Goal: Task Accomplishment & Management: Manage account settings

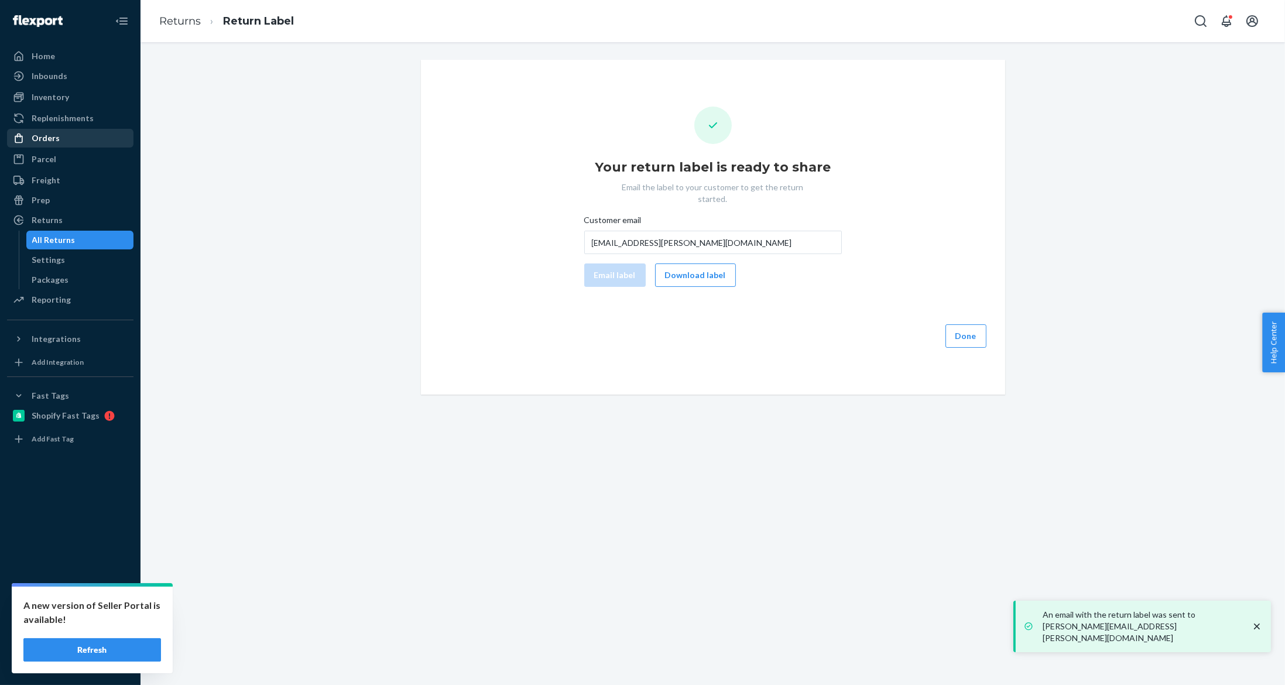
click at [95, 133] on div "Orders" at bounding box center [70, 138] width 124 height 16
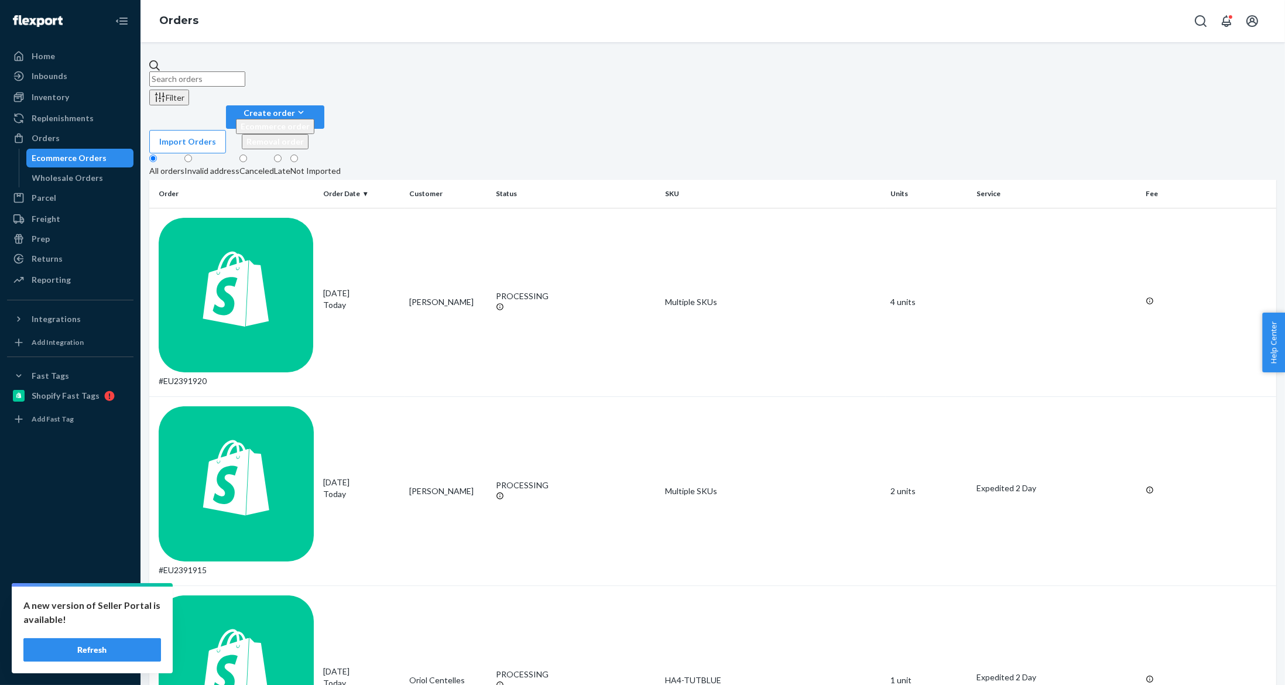
click at [245, 71] on input "text" at bounding box center [197, 78] width 96 height 15
paste input "EU2391675"
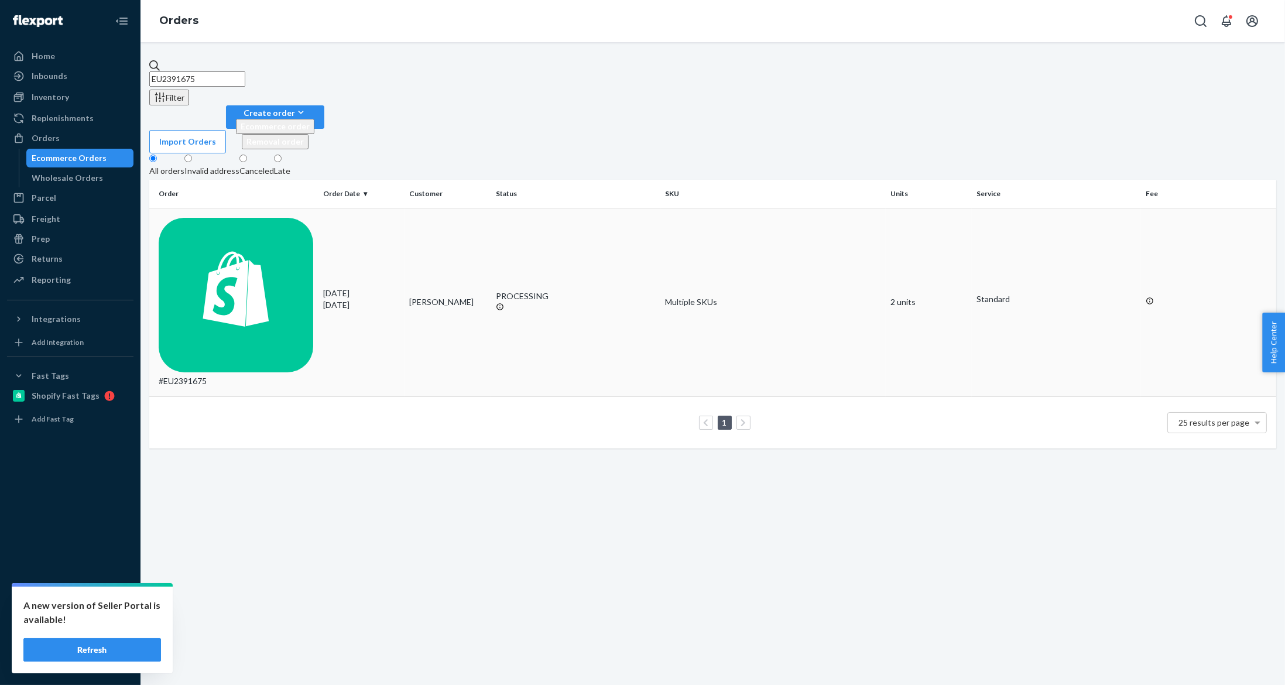
type input "EU2391675"
click at [420, 208] on td "[PERSON_NAME]" at bounding box center [447, 302] width 87 height 189
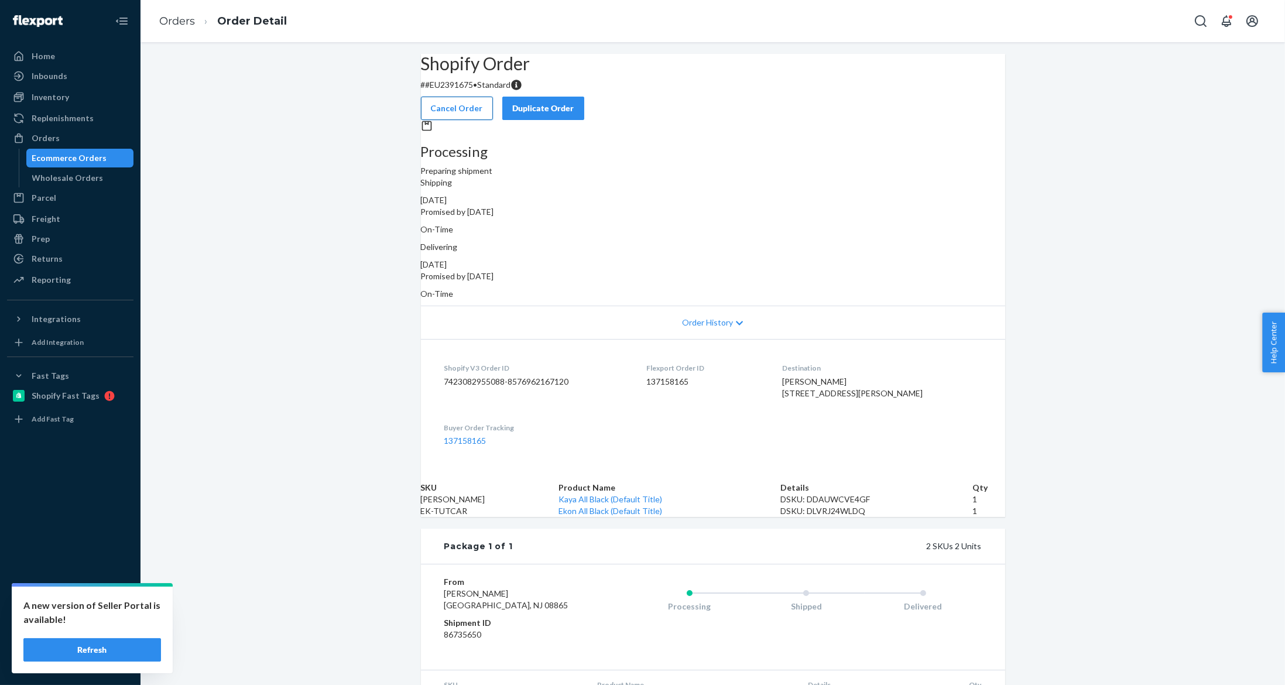
click at [821, 97] on div "Cancel Order Duplicate Order" at bounding box center [712, 108] width 593 height 23
click at [493, 98] on button "Cancel Order" at bounding box center [457, 108] width 72 height 23
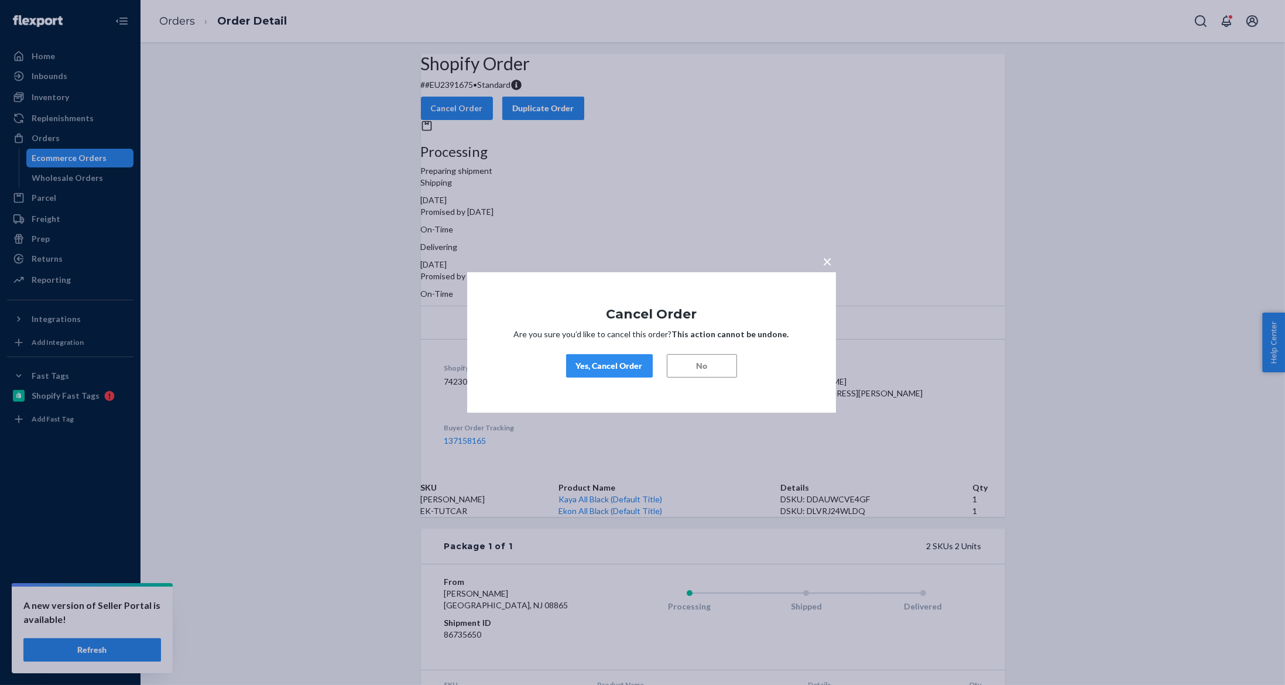
click at [640, 366] on div "Yes, Cancel Order" at bounding box center [609, 366] width 67 height 12
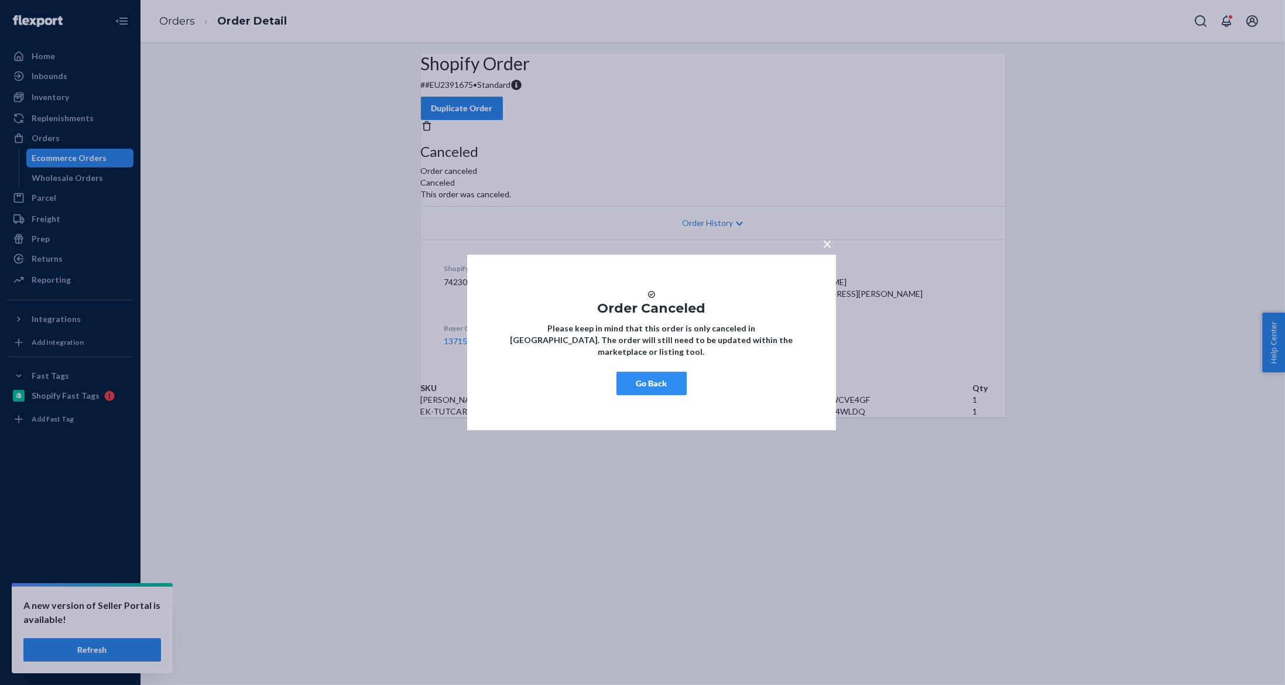
drag, startPoint x: 149, startPoint y: 136, endPoint x: 117, endPoint y: 136, distance: 31.6
click at [147, 135] on div "× Order Canceled Please keep in mind that this order is only canceled in [GEOGR…" at bounding box center [642, 342] width 1285 height 685
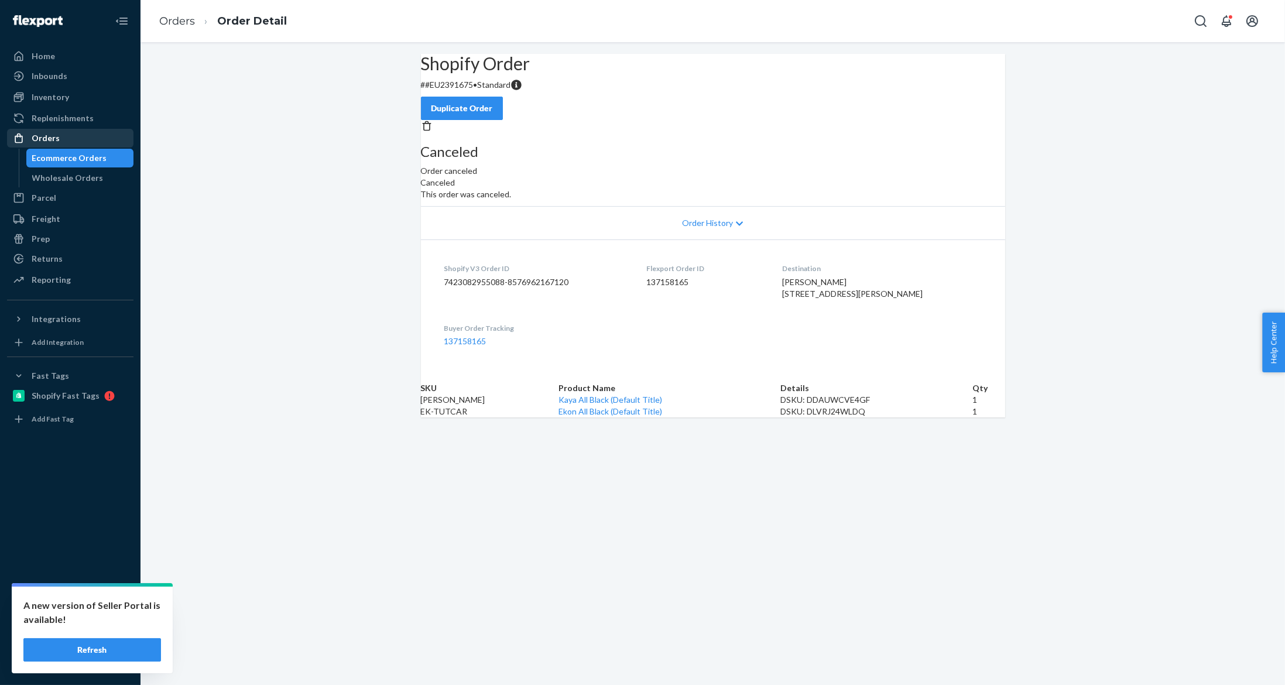
click at [58, 131] on div "Orders" at bounding box center [70, 138] width 124 height 16
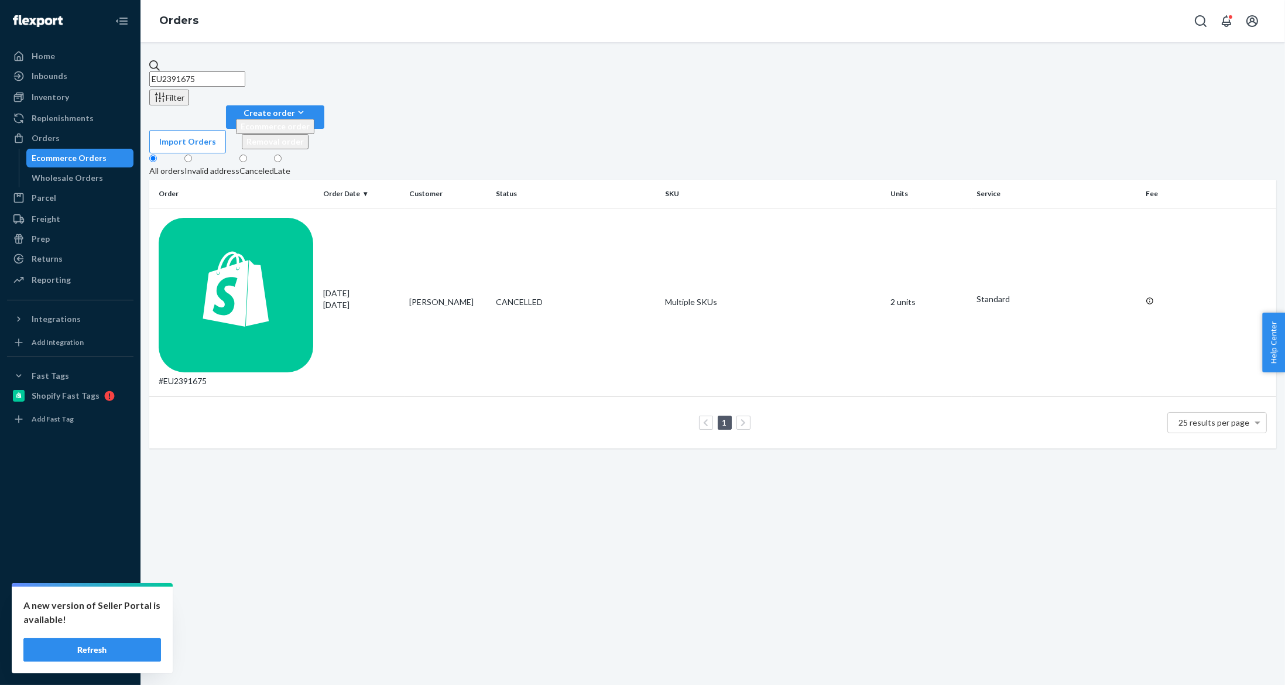
click at [245, 76] on input "EU2391675" at bounding box center [197, 78] width 96 height 15
click at [245, 74] on input "EU2391675" at bounding box center [197, 78] width 96 height 15
paste input "#EU2383613"
type input "#EU2383613"
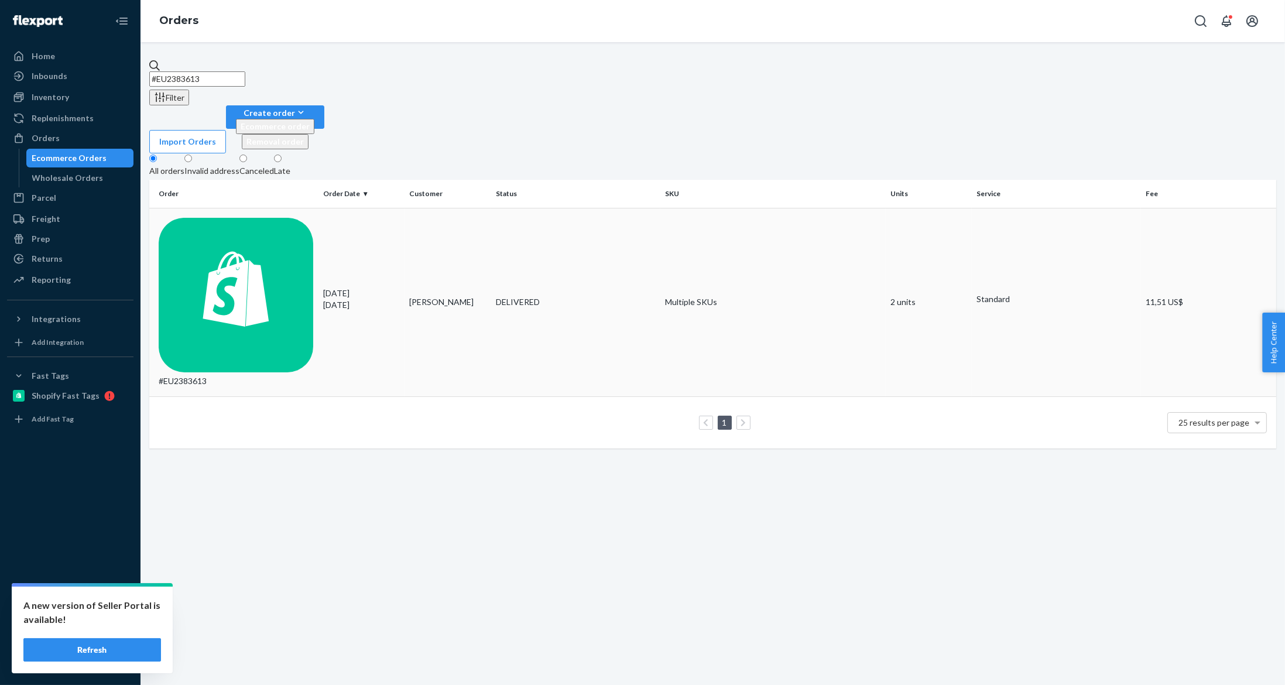
click at [396, 208] on td "[DATE] [DATE]" at bounding box center [361, 302] width 87 height 189
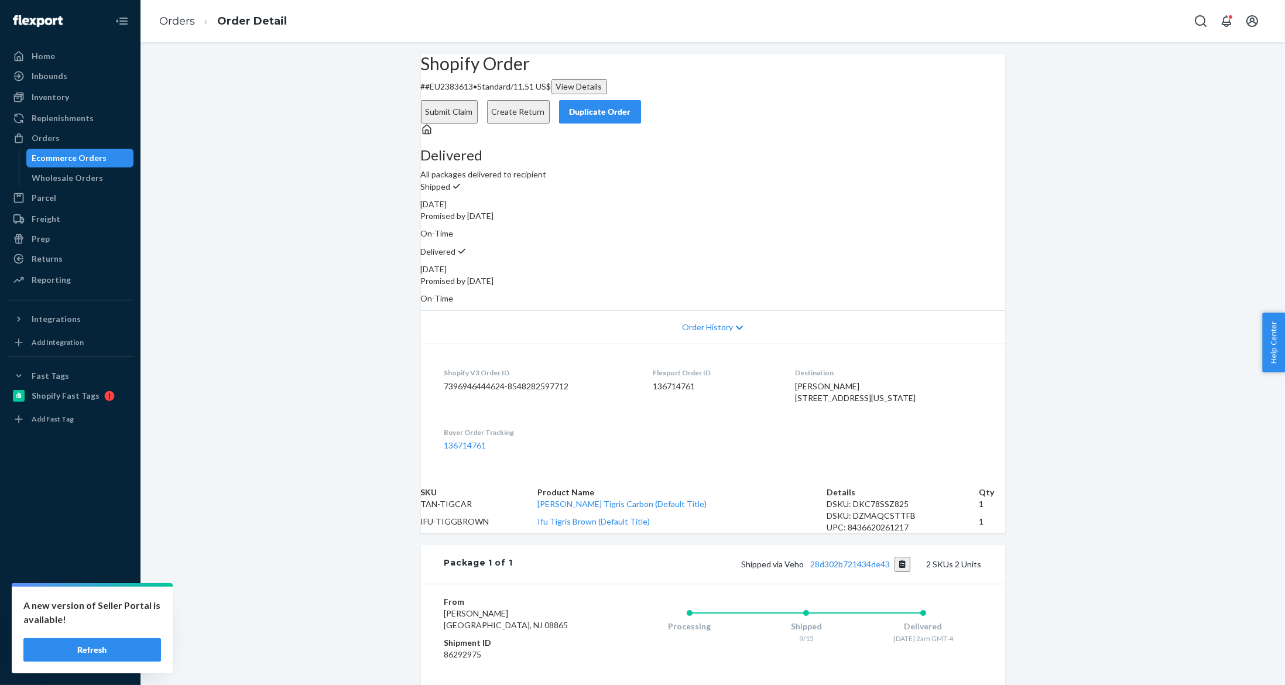
click at [550, 100] on button "Create Return" at bounding box center [518, 111] width 63 height 23
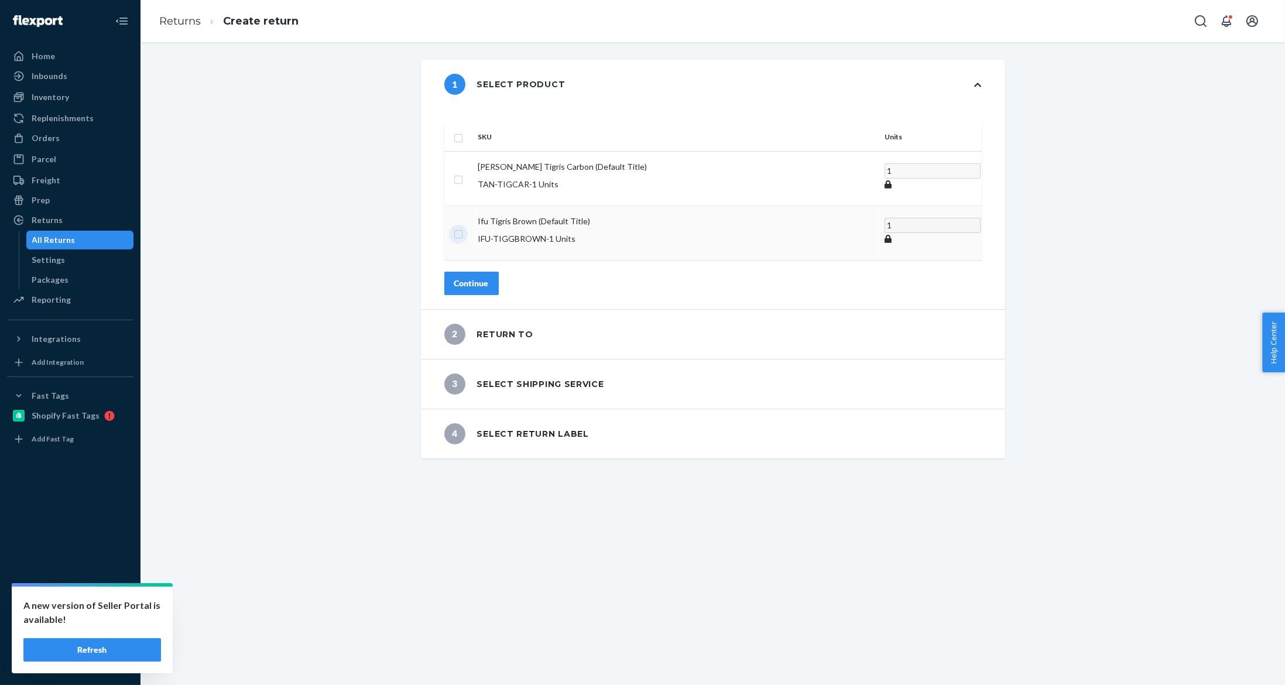
drag, startPoint x: 486, startPoint y: 210, endPoint x: 488, endPoint y: 222, distance: 11.9
click at [463, 226] on input "checkbox" at bounding box center [458, 232] width 9 height 12
checkbox input "true"
click at [495, 239] on div "SKU Units [PERSON_NAME] Tigris Carbon (Default Title) TAN-TIGCAR - 1 Units 1 If…" at bounding box center [713, 209] width 584 height 200
click at [494, 272] on button "Continue" at bounding box center [471, 283] width 54 height 23
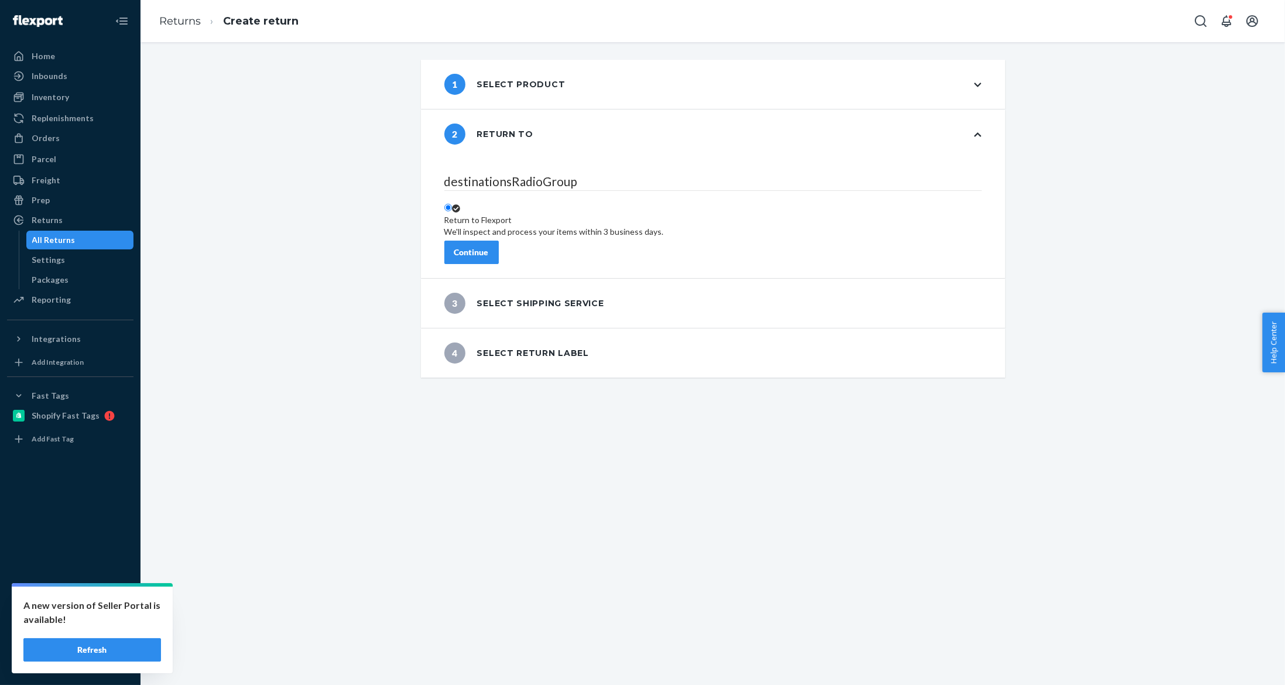
click at [489, 246] on div "Continue" at bounding box center [471, 252] width 35 height 12
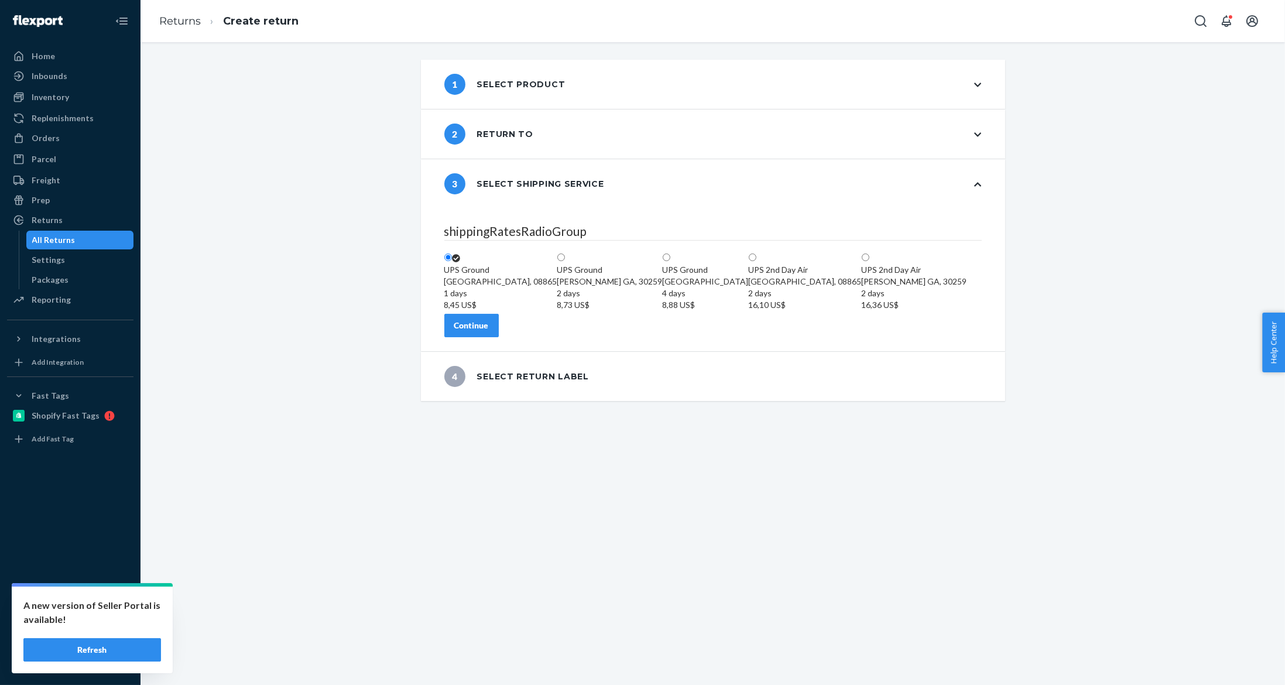
click at [499, 337] on button "Continue" at bounding box center [471, 325] width 54 height 23
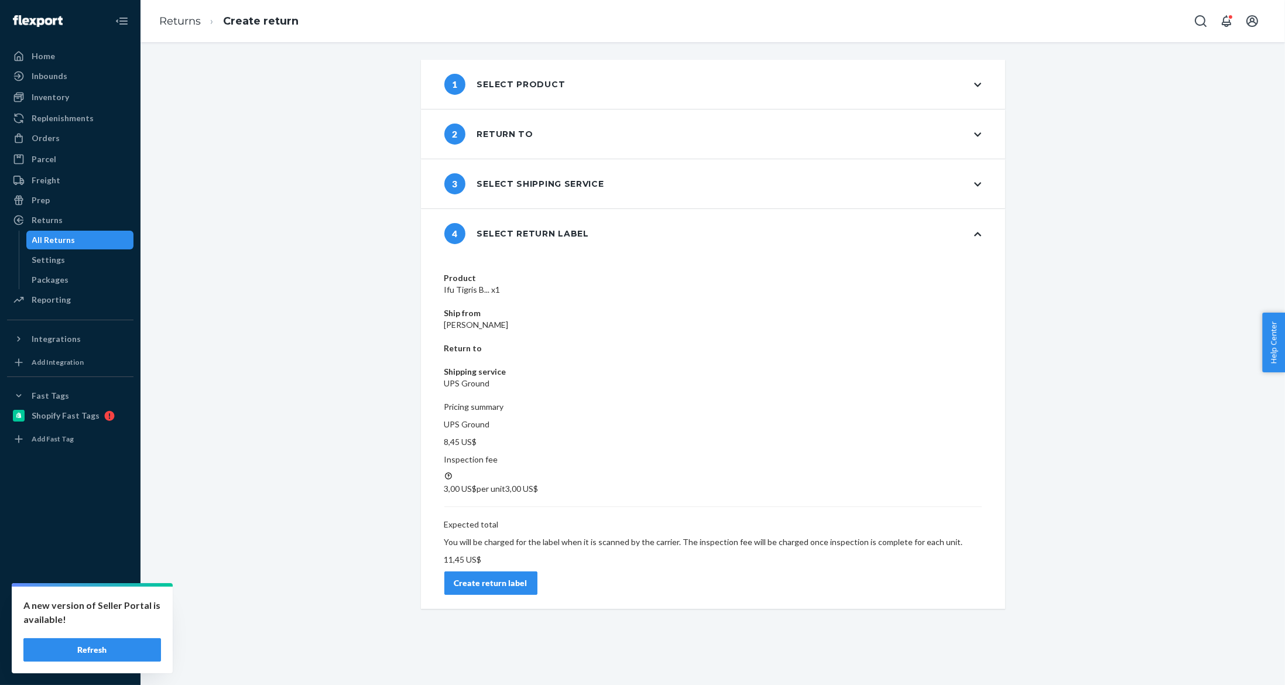
click at [537, 571] on button "Create return label" at bounding box center [490, 582] width 93 height 23
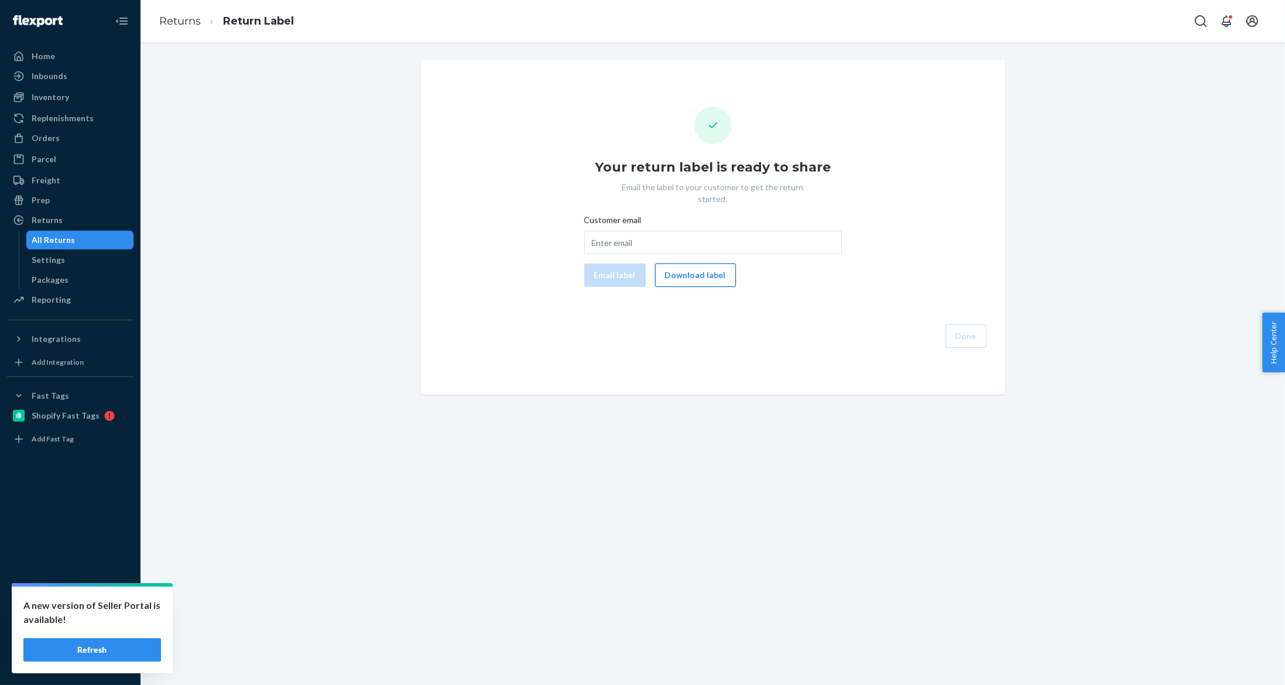
click at [674, 269] on button "Download label" at bounding box center [695, 274] width 81 height 23
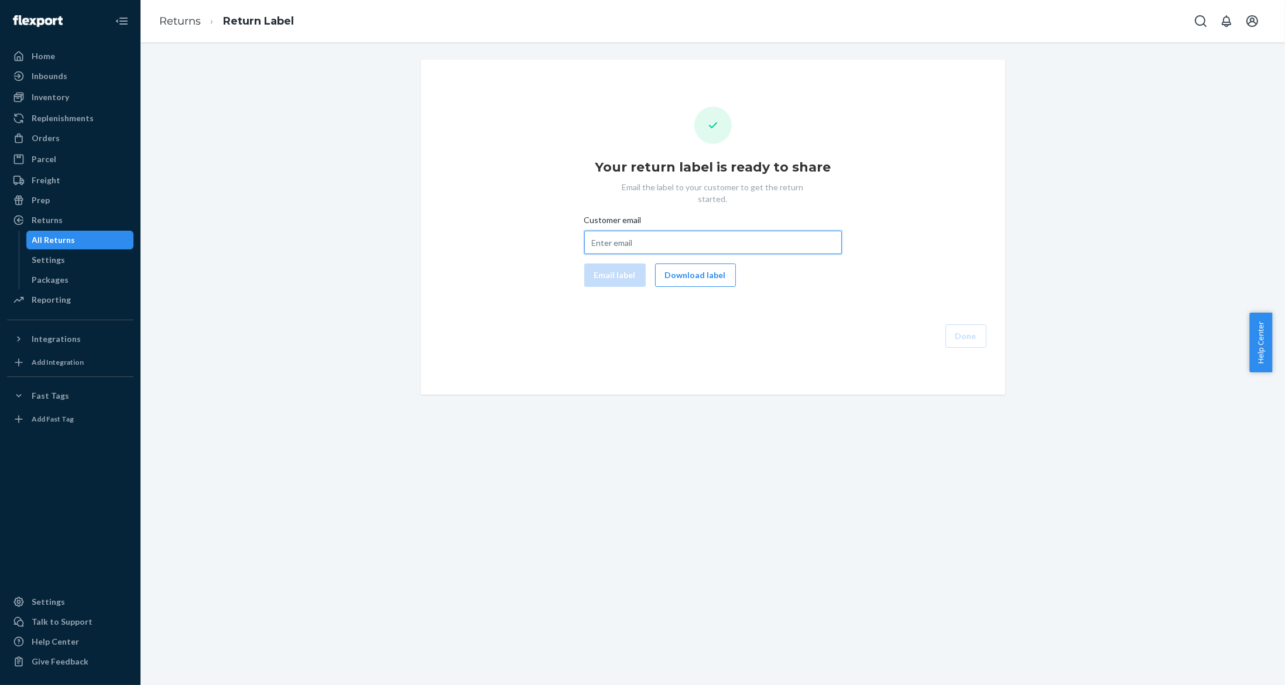
click at [648, 236] on input "Customer email" at bounding box center [713, 242] width 258 height 23
paste input "actargowski@gmail.com"
type input "actargowski@gmail.com"
click at [623, 267] on button "Email label" at bounding box center [614, 274] width 61 height 23
